Goal: Find specific page/section: Find specific page/section

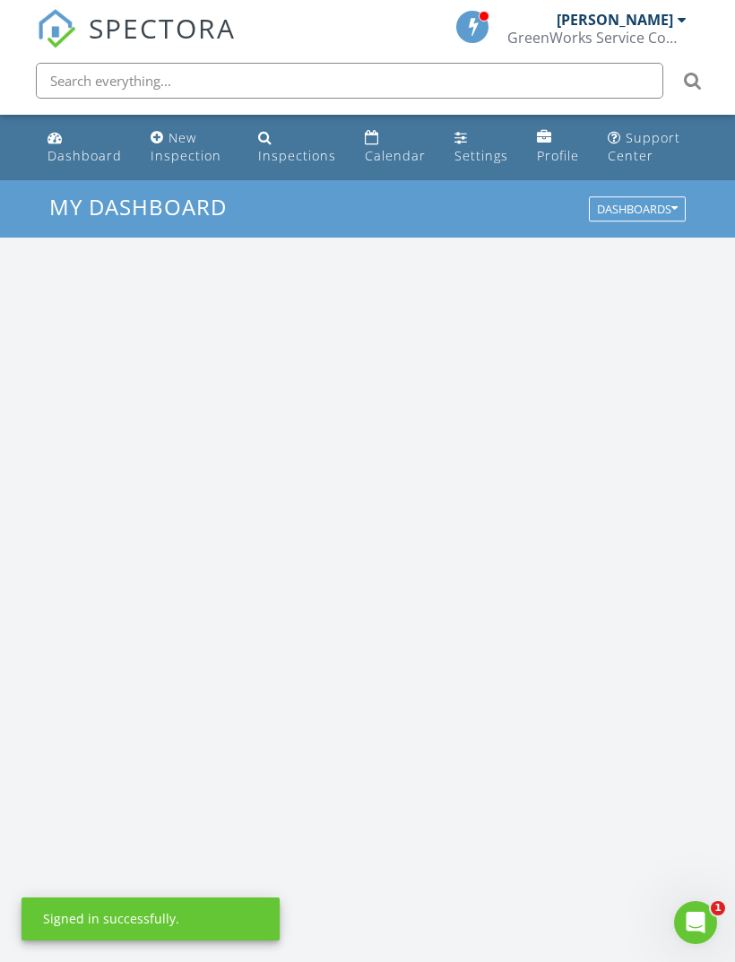
scroll to position [3066, 736]
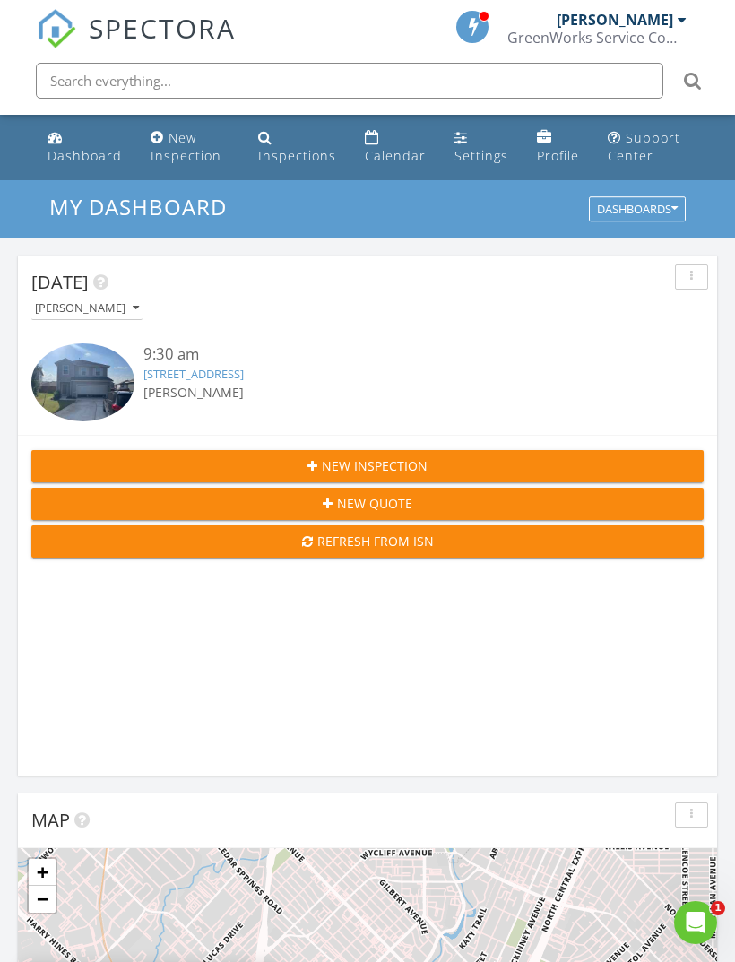
click at [244, 372] on link "[STREET_ADDRESS]" at bounding box center [193, 374] width 100 height 16
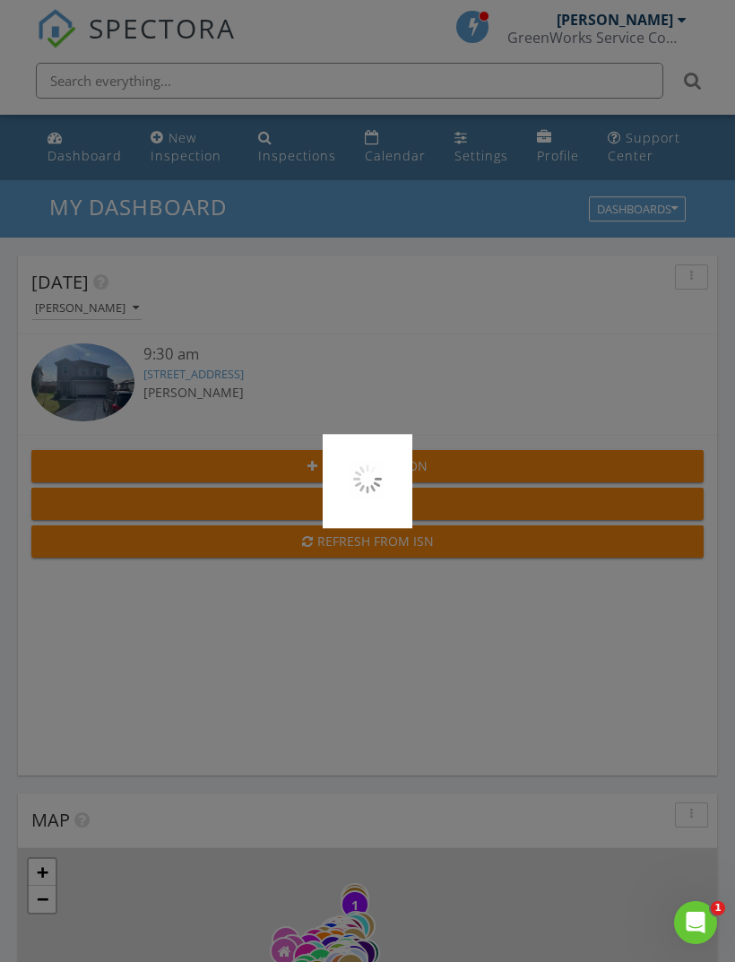
click at [321, 377] on div at bounding box center [367, 481] width 735 height 962
